Goal: Task Accomplishment & Management: Manage account settings

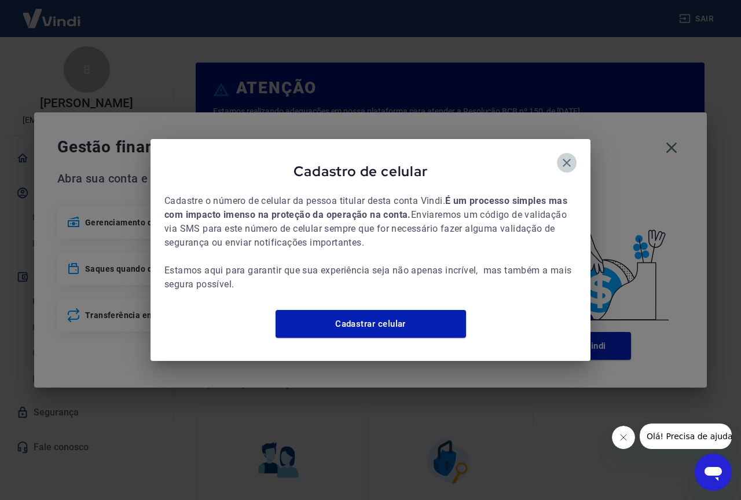
drag, startPoint x: 568, startPoint y: 155, endPoint x: 659, endPoint y: 140, distance: 92.2
click at [569, 156] on icon "button" at bounding box center [567, 163] width 14 height 14
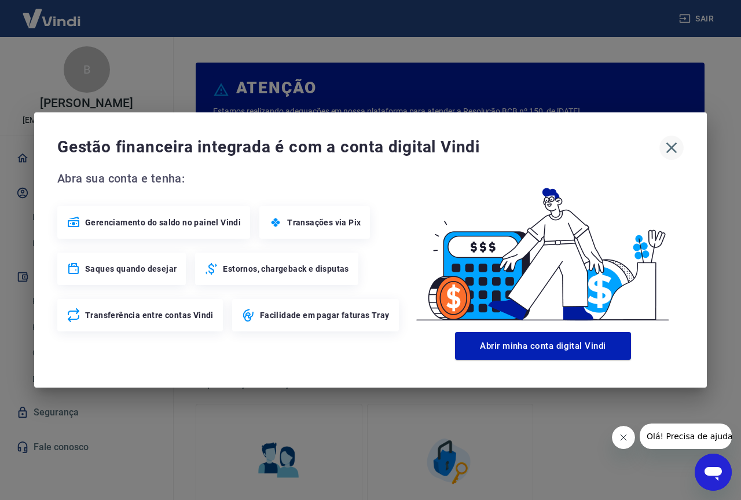
click at [677, 137] on button "button" at bounding box center [671, 147] width 24 height 24
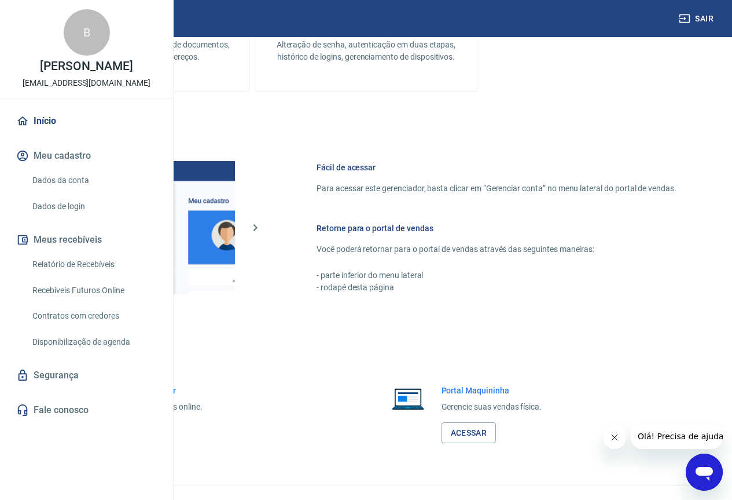
scroll to position [570, 0]
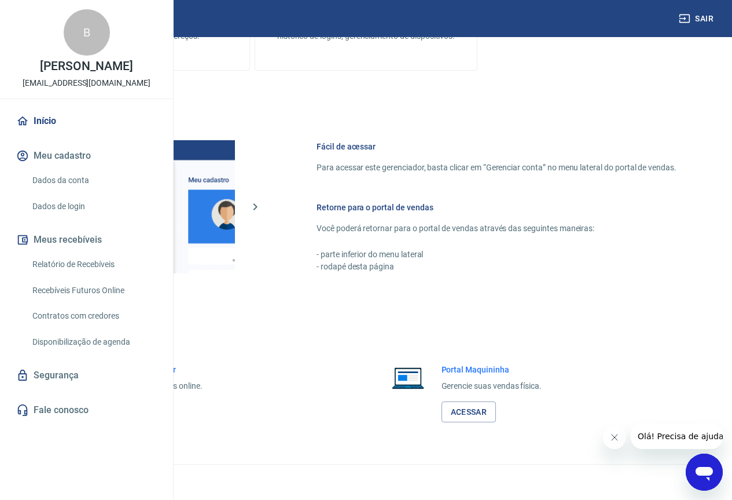
click at [203, 399] on div "Portal Intermediador Gerencie suas vendas online. Acessar" at bounding box center [151, 393] width 103 height 59
click at [155, 402] on link "Acessar" at bounding box center [127, 411] width 55 height 21
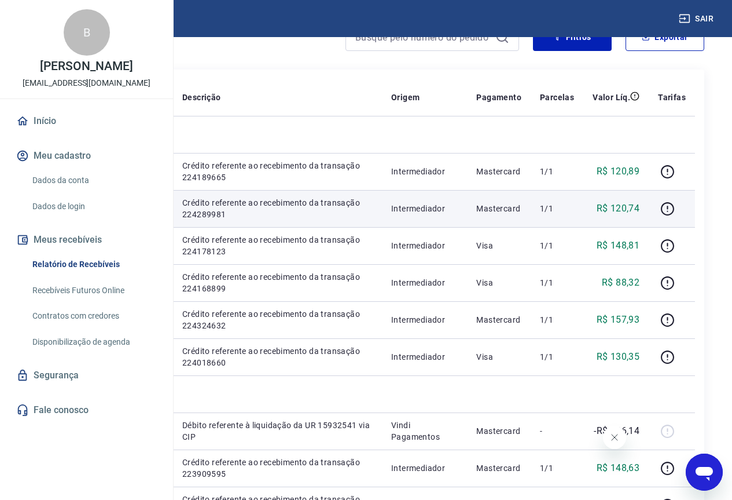
scroll to position [232, 0]
